Goal: Task Accomplishment & Management: Manage account settings

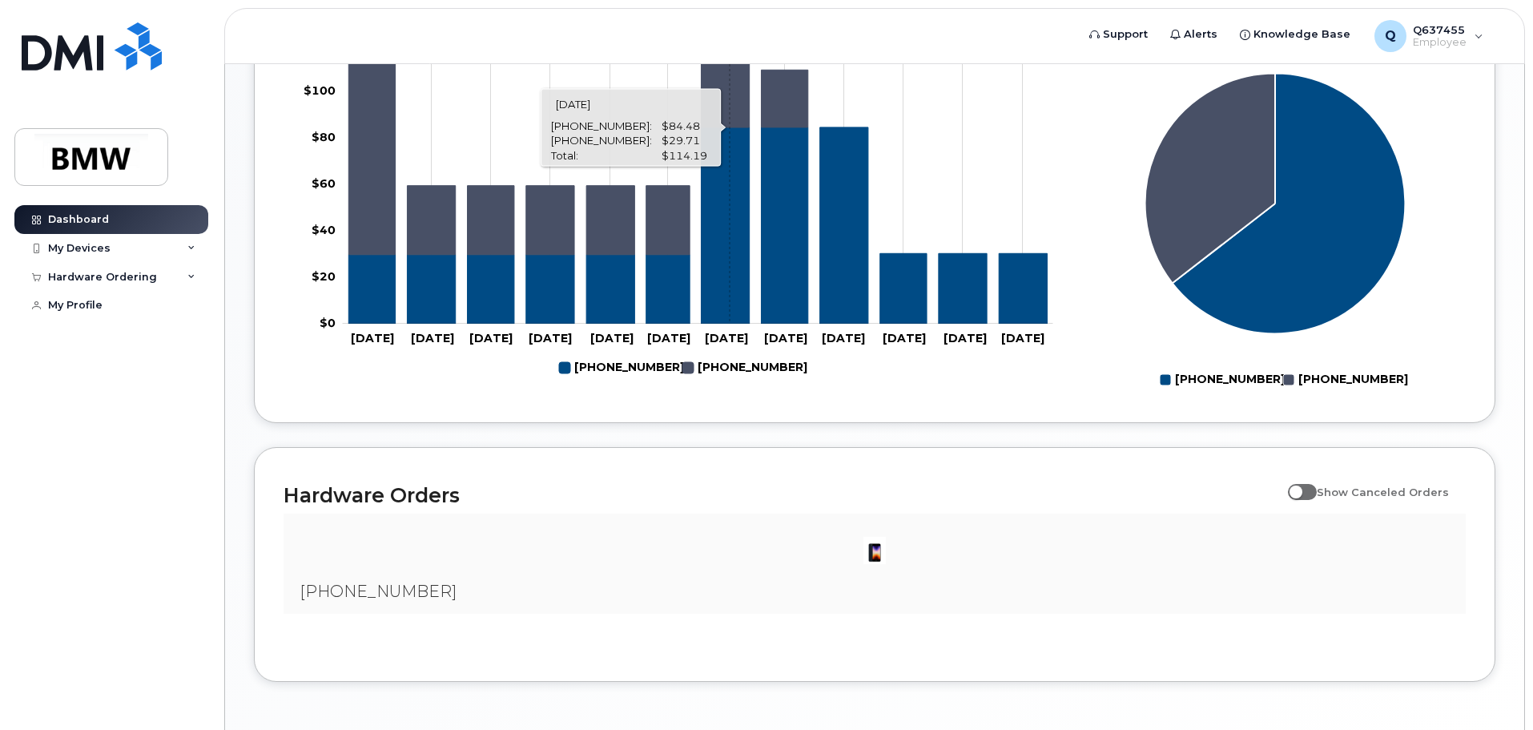
scroll to position [729, 0]
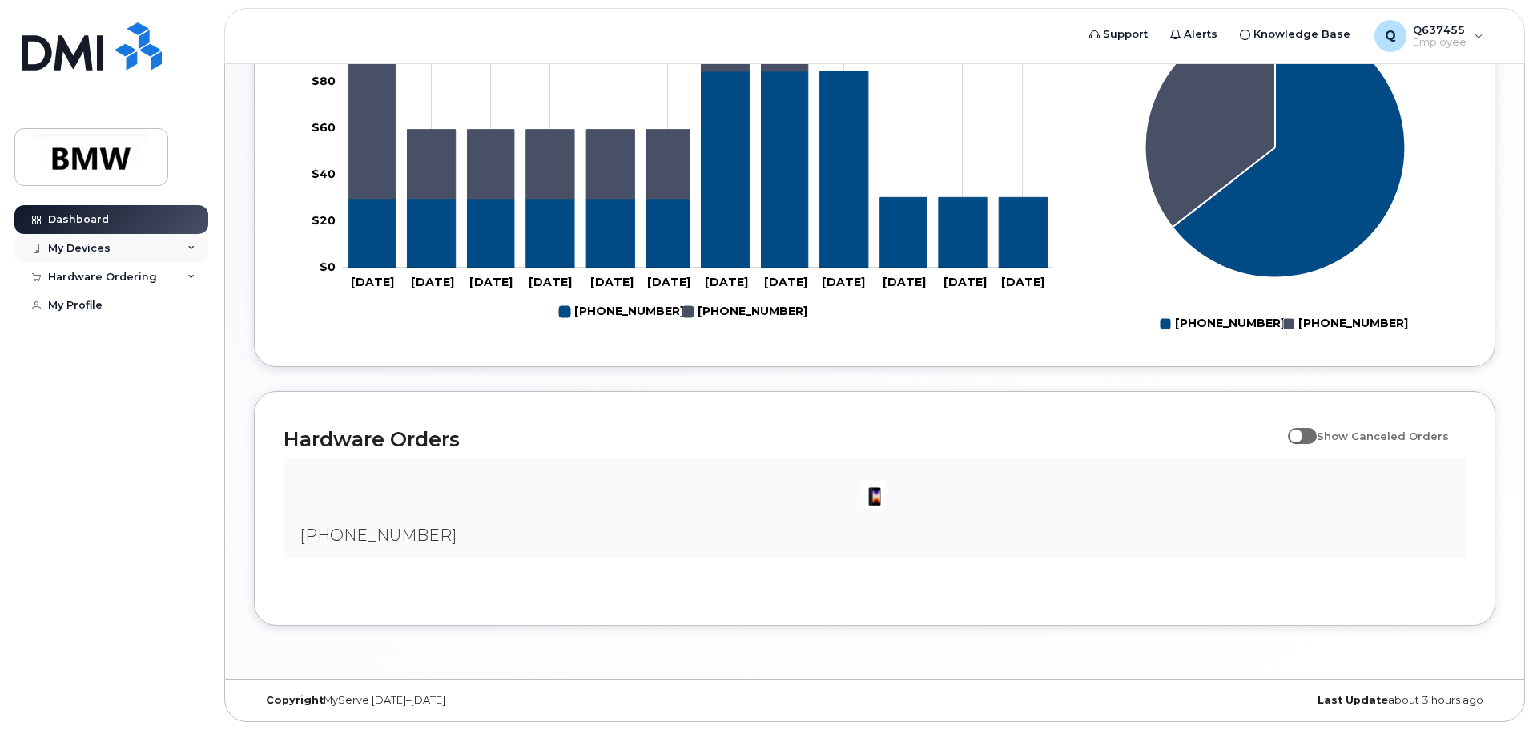
click at [189, 260] on div "My Devices" at bounding box center [111, 248] width 194 height 29
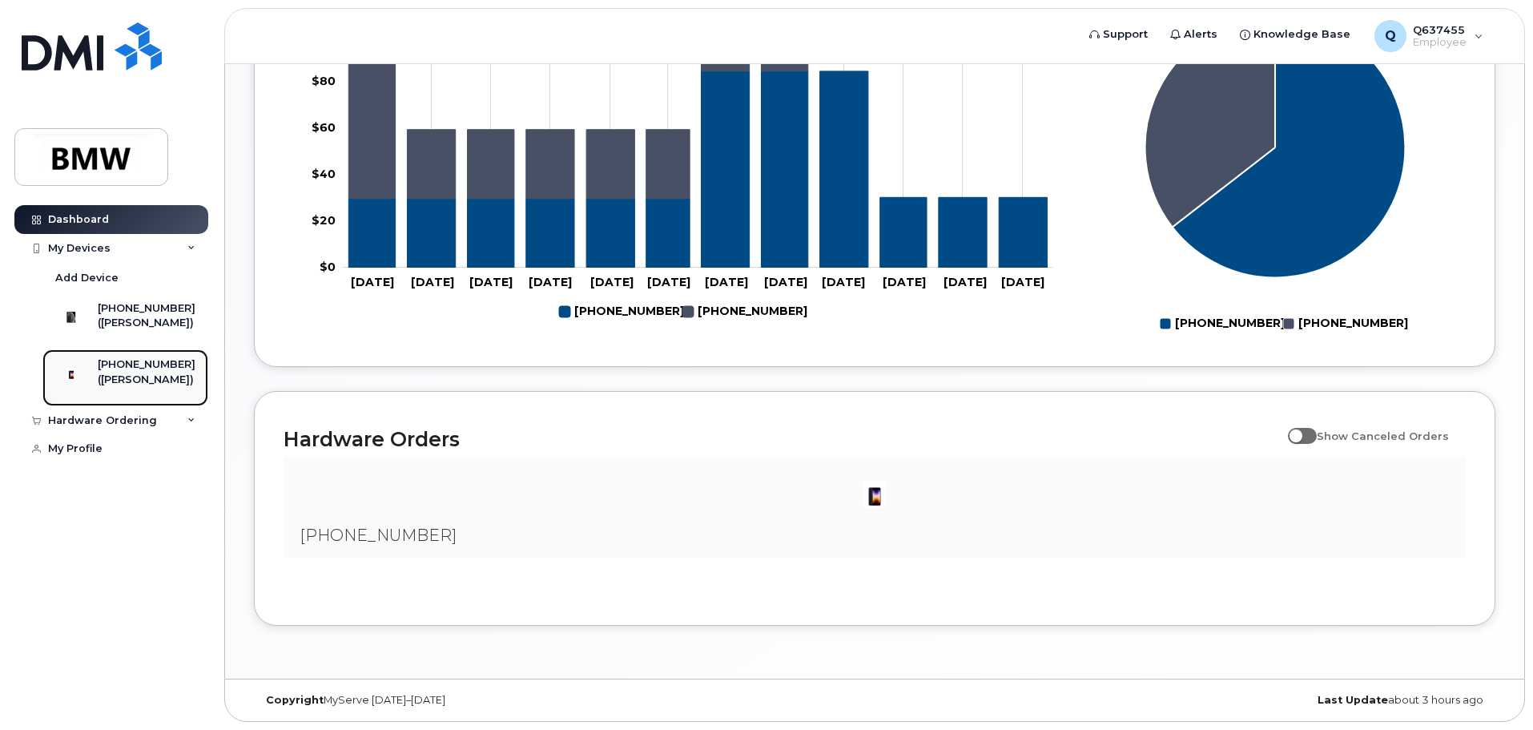
click at [158, 372] on div "[PHONE_NUMBER]" at bounding box center [147, 364] width 98 height 14
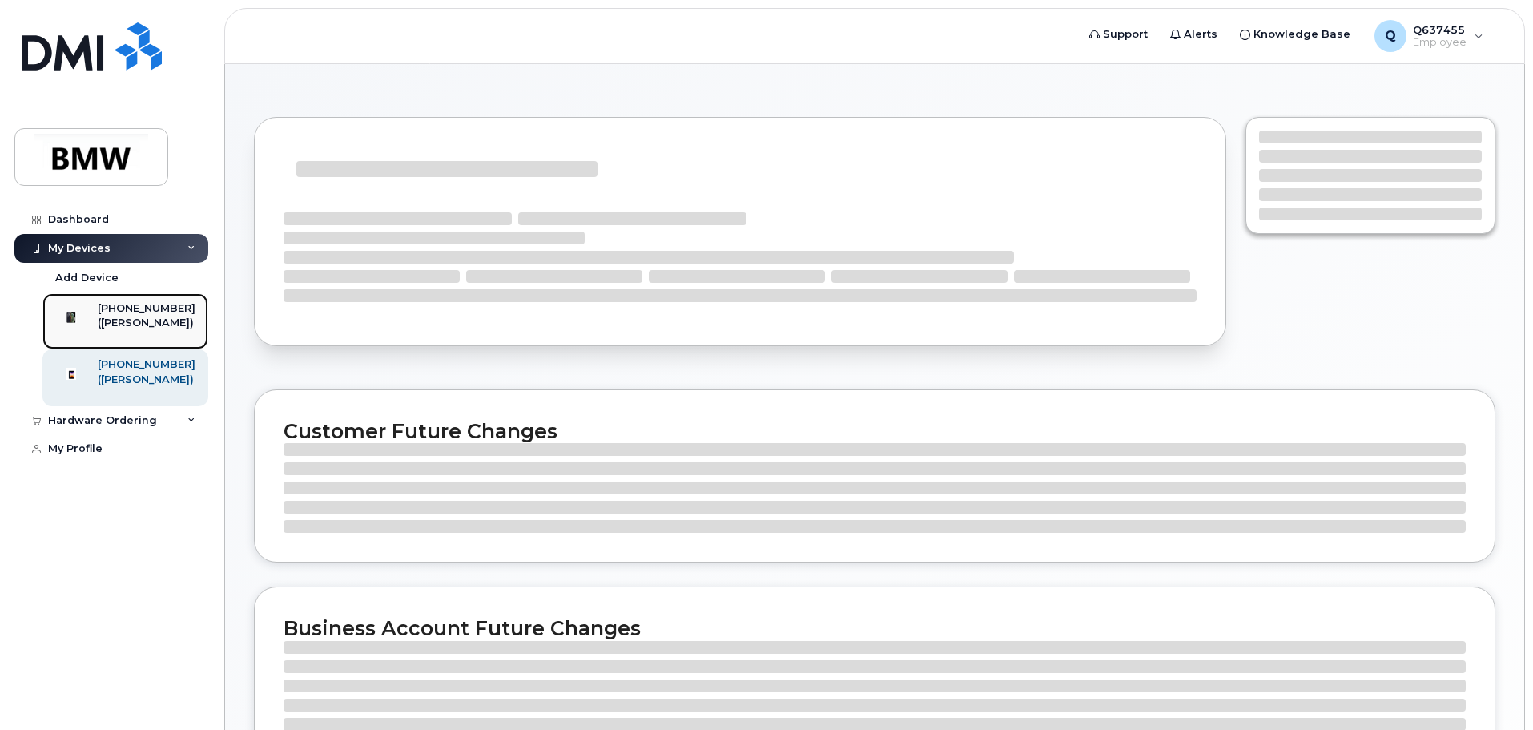
click at [163, 321] on div "([PERSON_NAME])" at bounding box center [147, 323] width 98 height 14
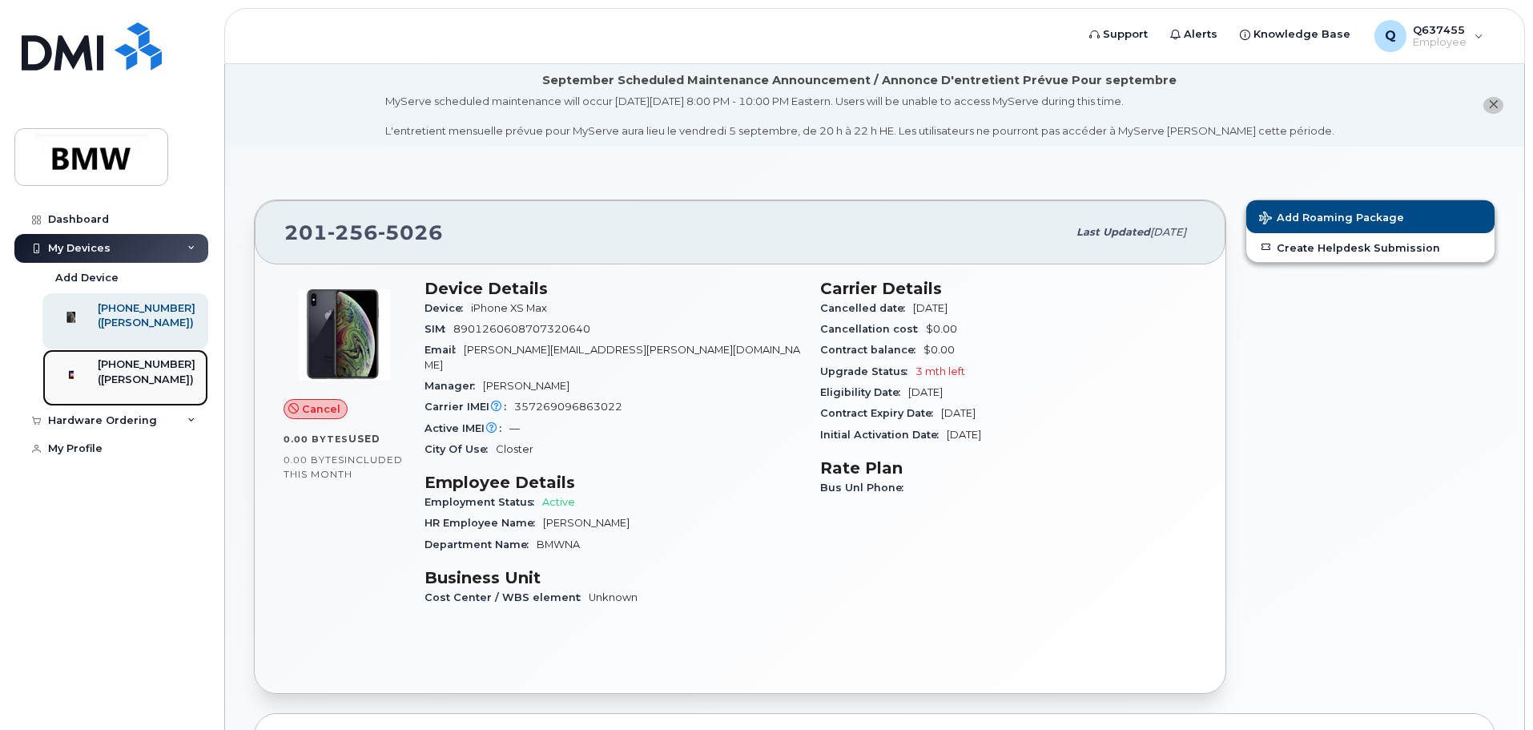
click at [126, 372] on link "551-384-9555 (Keven Zhou)" at bounding box center [125, 377] width 166 height 56
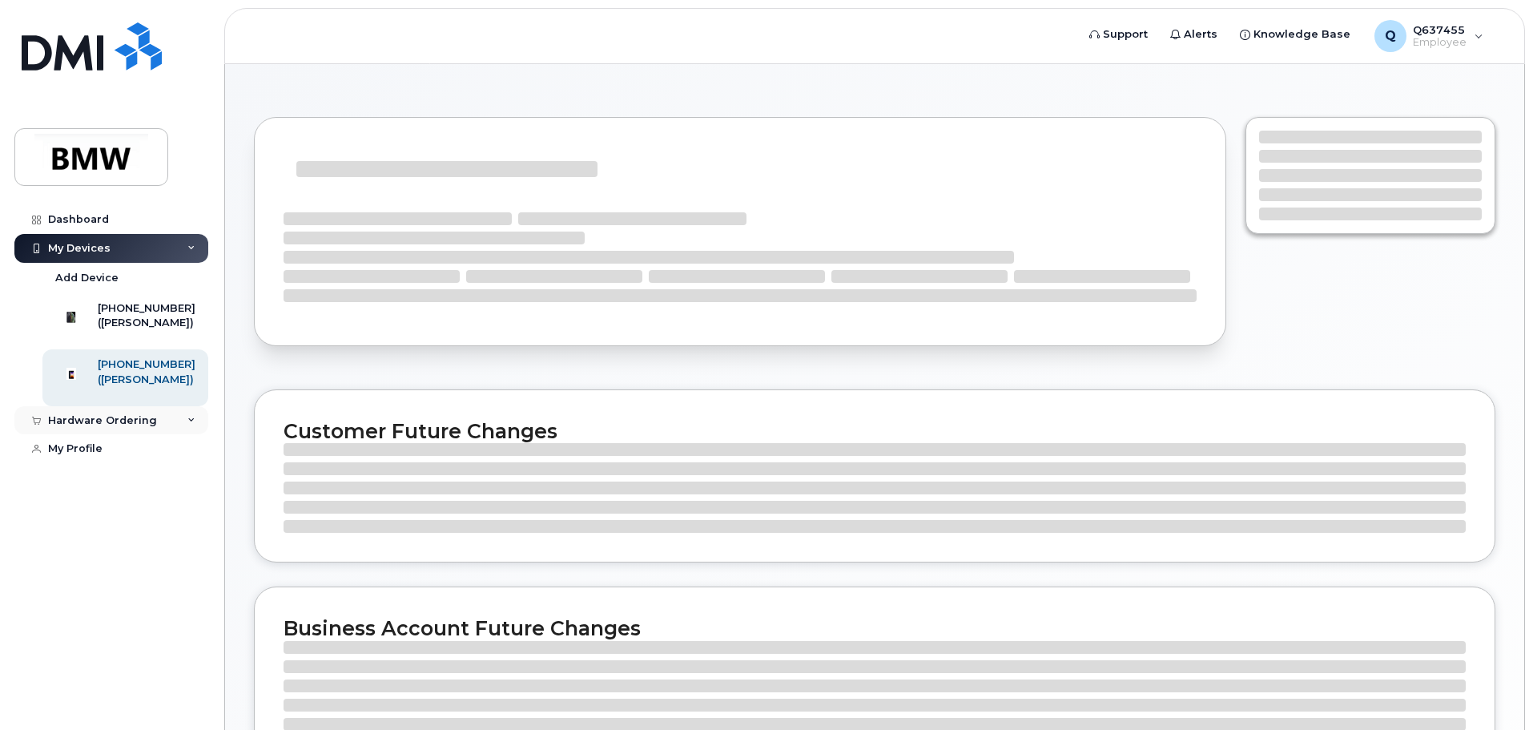
click at [199, 435] on div "Hardware Ordering" at bounding box center [111, 420] width 194 height 29
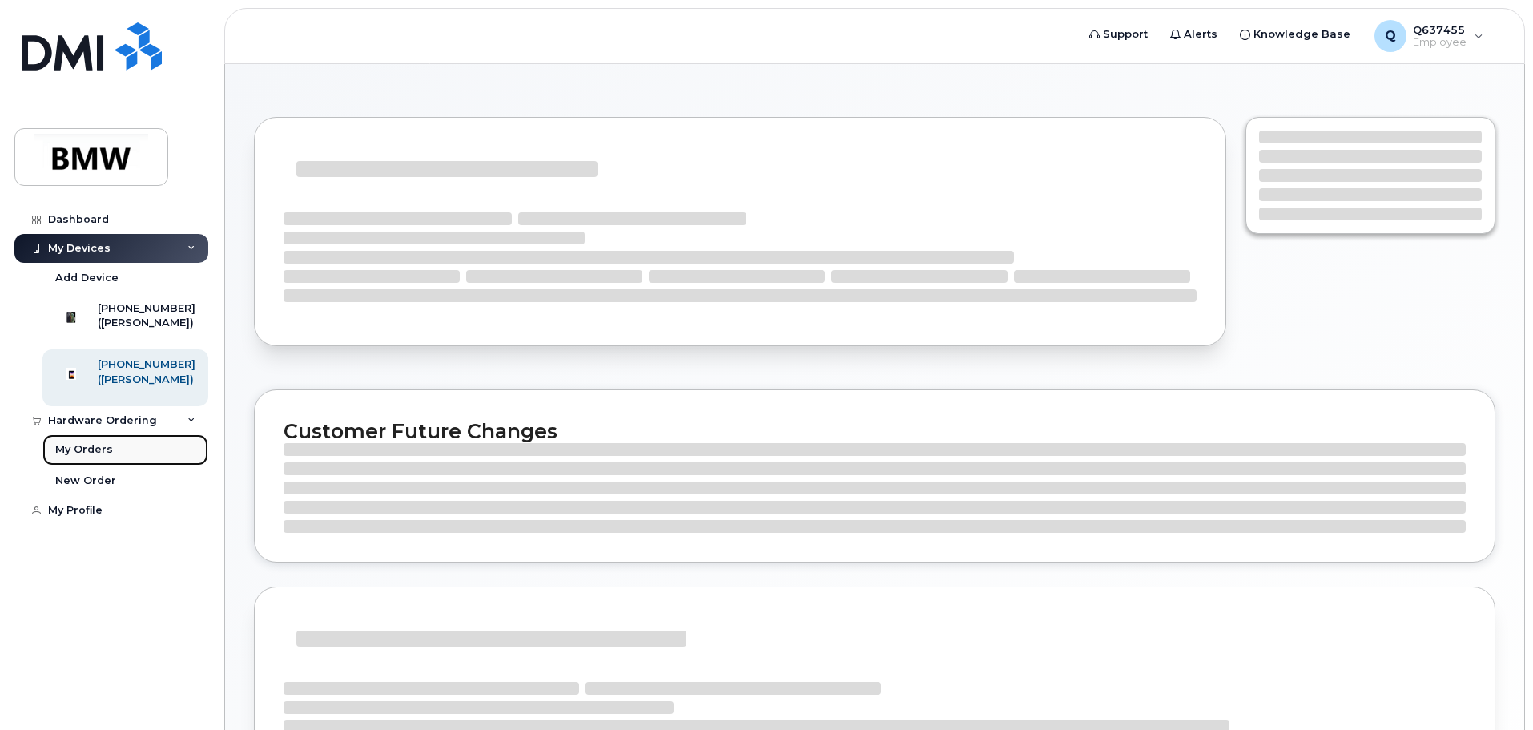
click at [153, 465] on link "My Orders" at bounding box center [125, 449] width 166 height 30
